Goal: Task Accomplishment & Management: Manage account settings

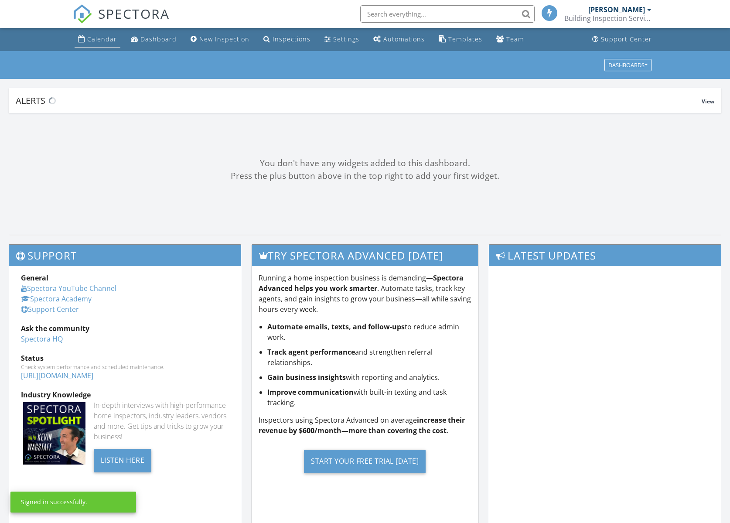
click at [102, 42] on div "Calendar" at bounding box center [102, 39] width 30 height 8
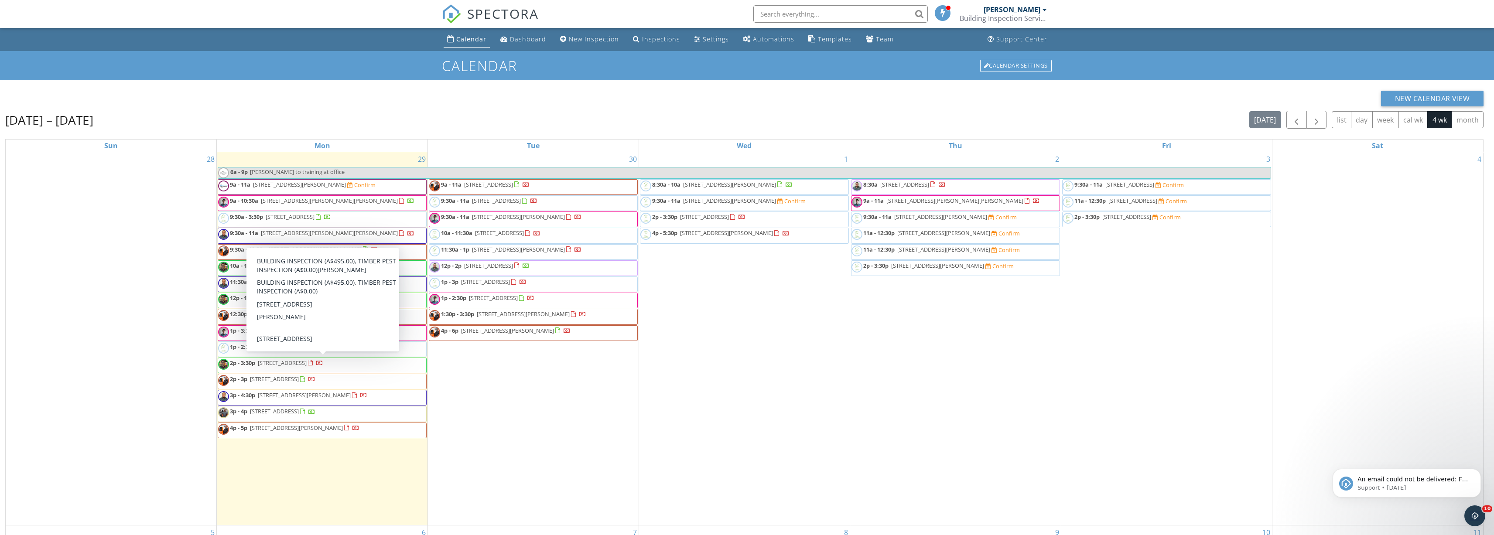
click at [120, 328] on div "28" at bounding box center [111, 338] width 211 height 373
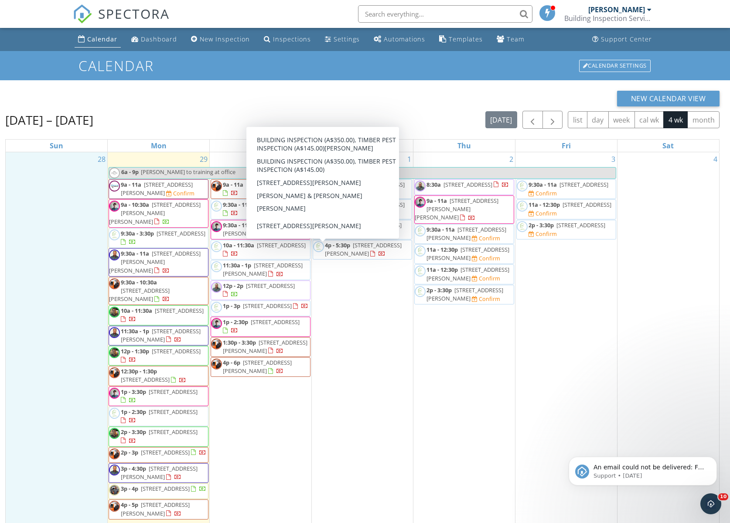
click at [647, 328] on div "4" at bounding box center [669, 341] width 102 height 378
